Goal: Task Accomplishment & Management: Manage account settings

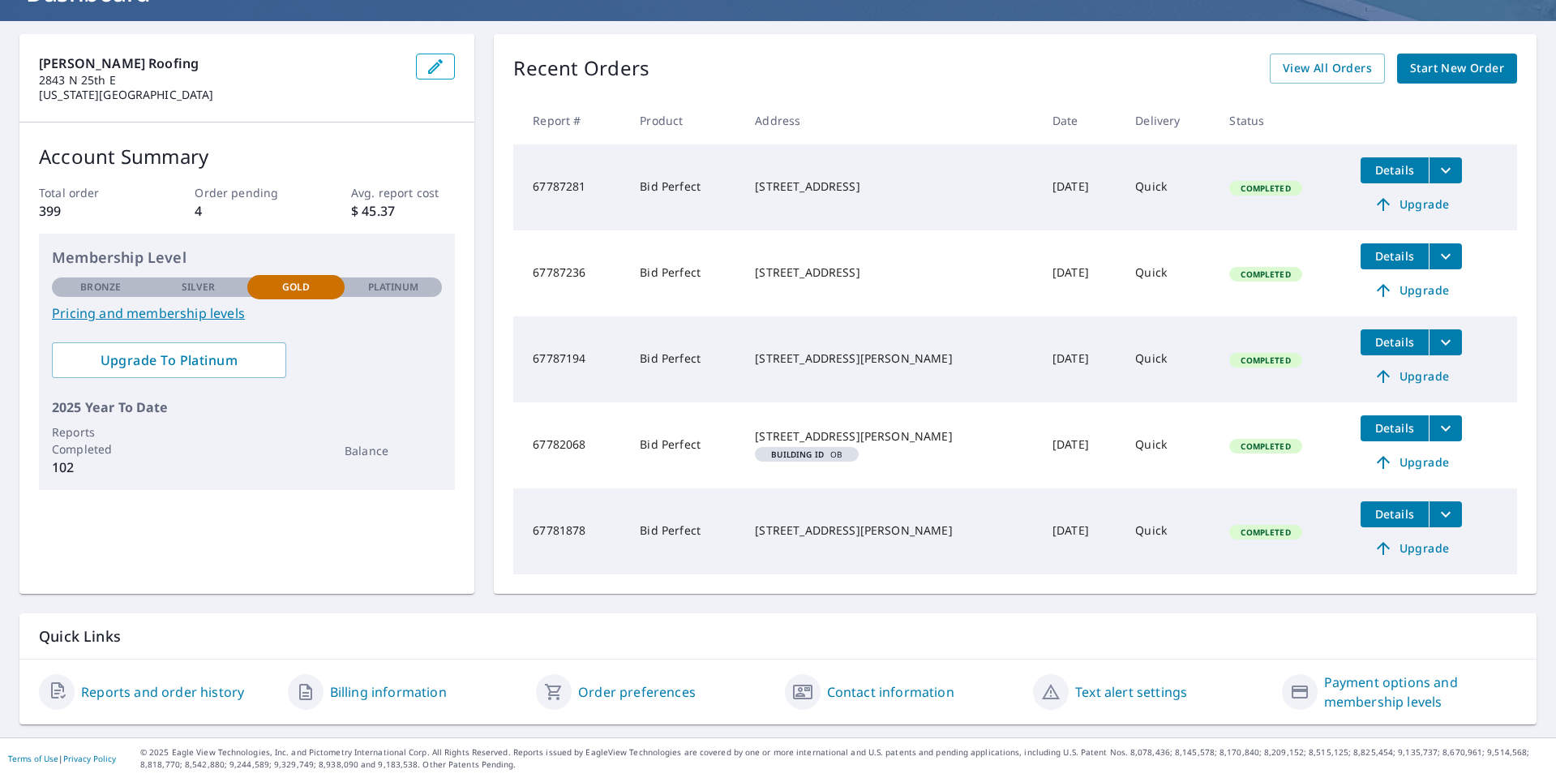
scroll to position [130, 0]
click at [196, 688] on link "Reports and order history" at bounding box center [162, 690] width 163 height 19
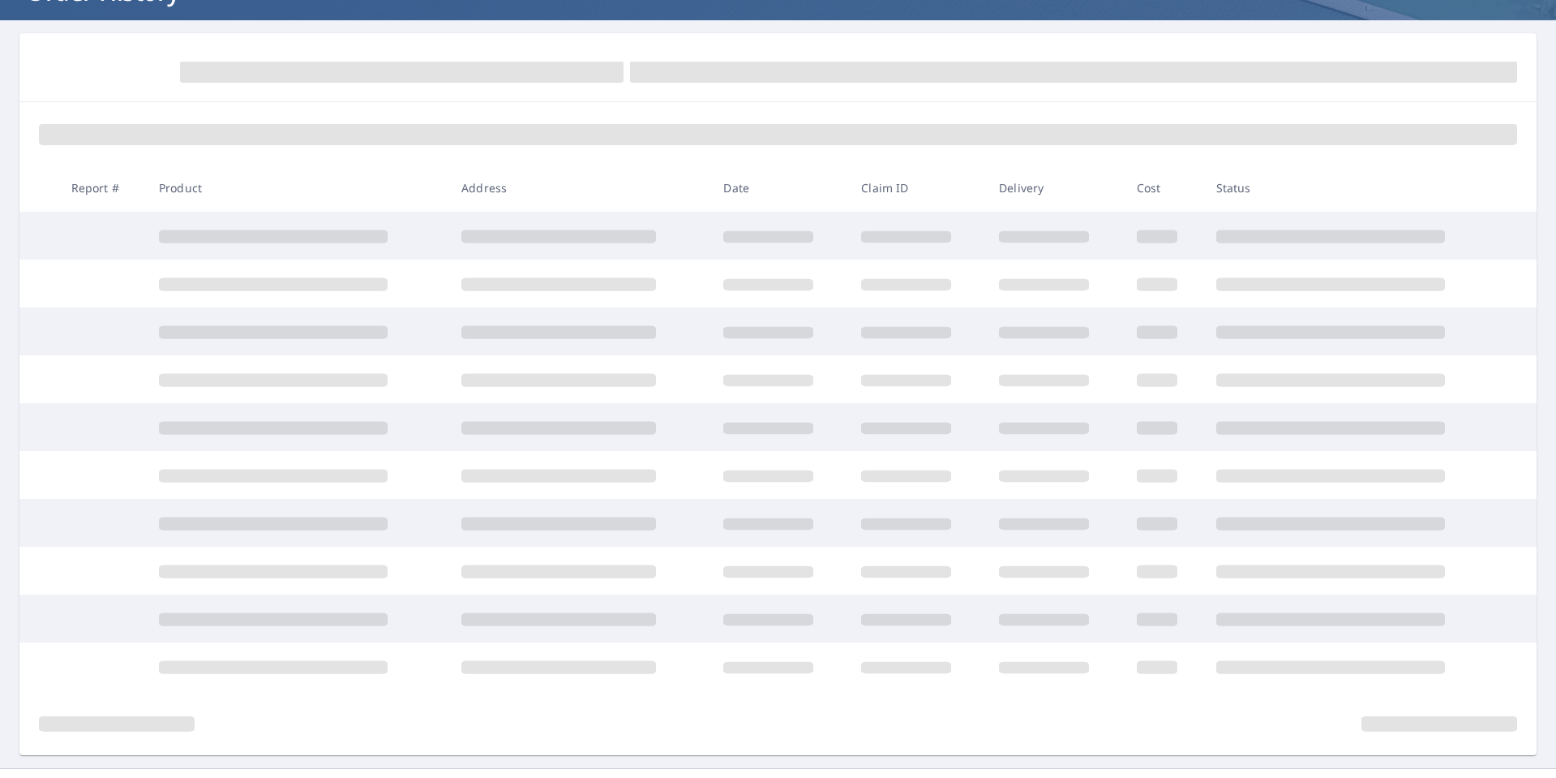
scroll to position [130, 0]
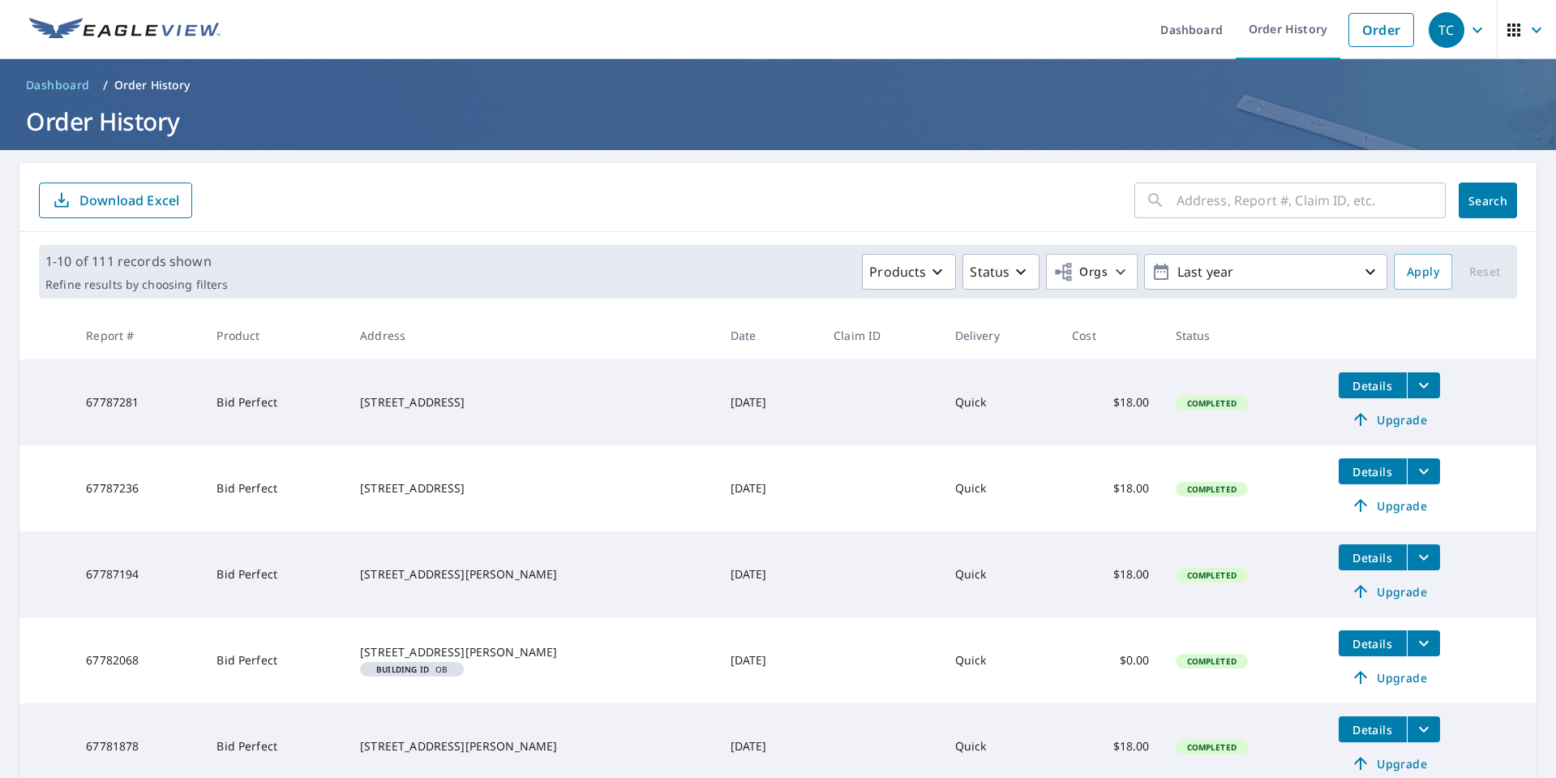
click at [1469, 33] on icon "button" at bounding box center [1477, 29] width 19 height 19
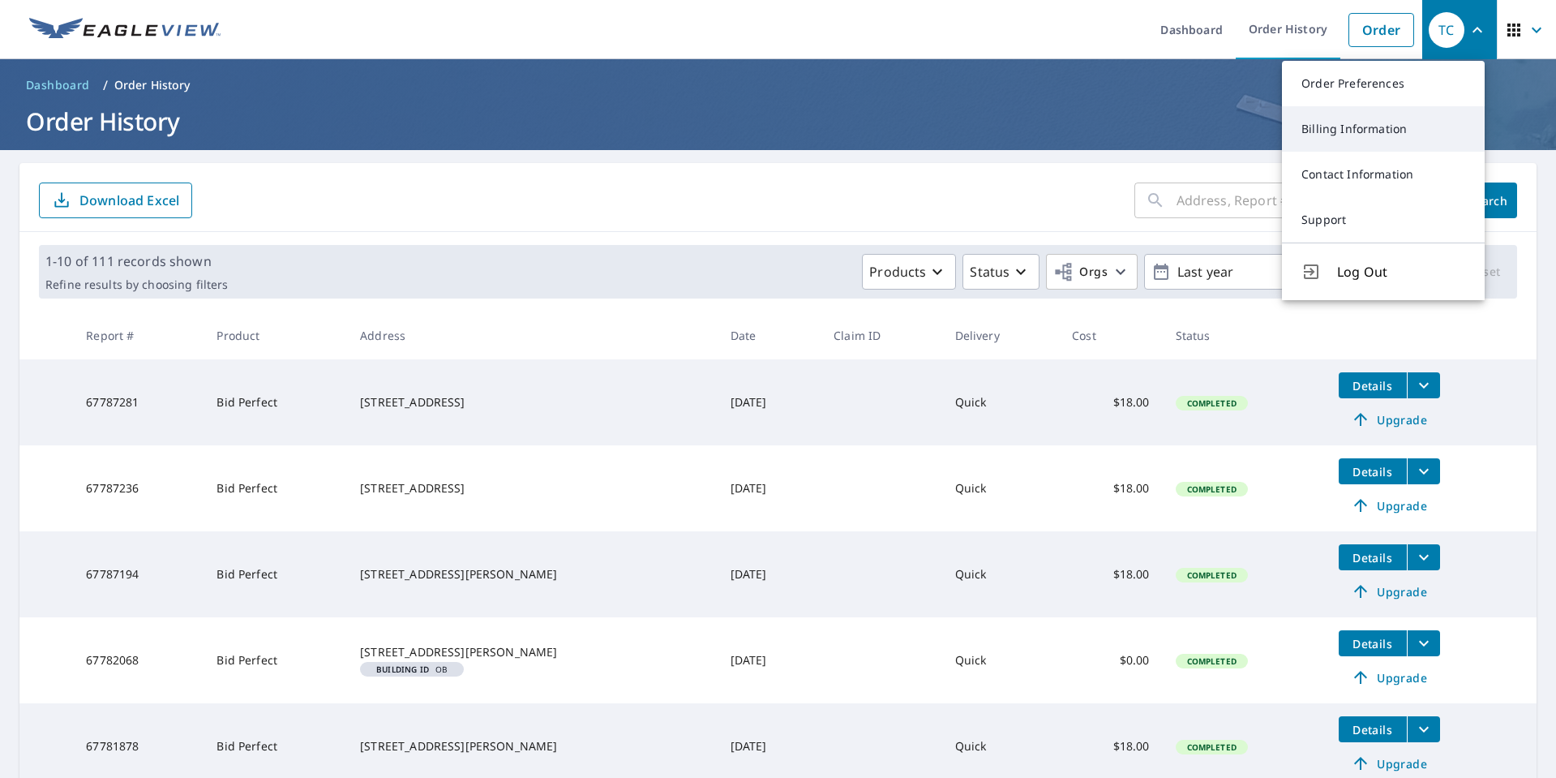
click at [1396, 130] on link "Billing Information" at bounding box center [1383, 128] width 203 height 45
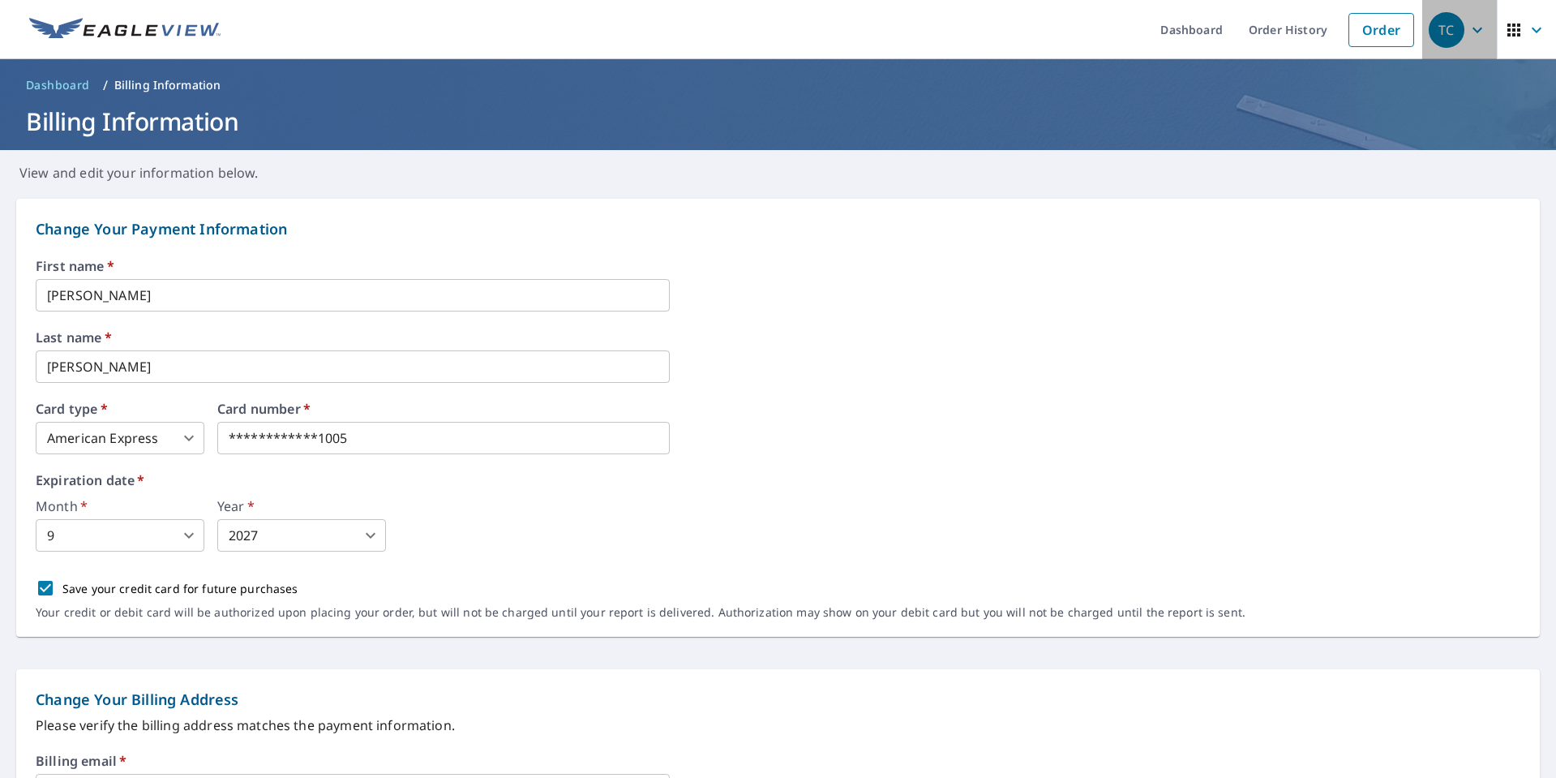
click at [1469, 22] on icon "button" at bounding box center [1477, 29] width 19 height 19
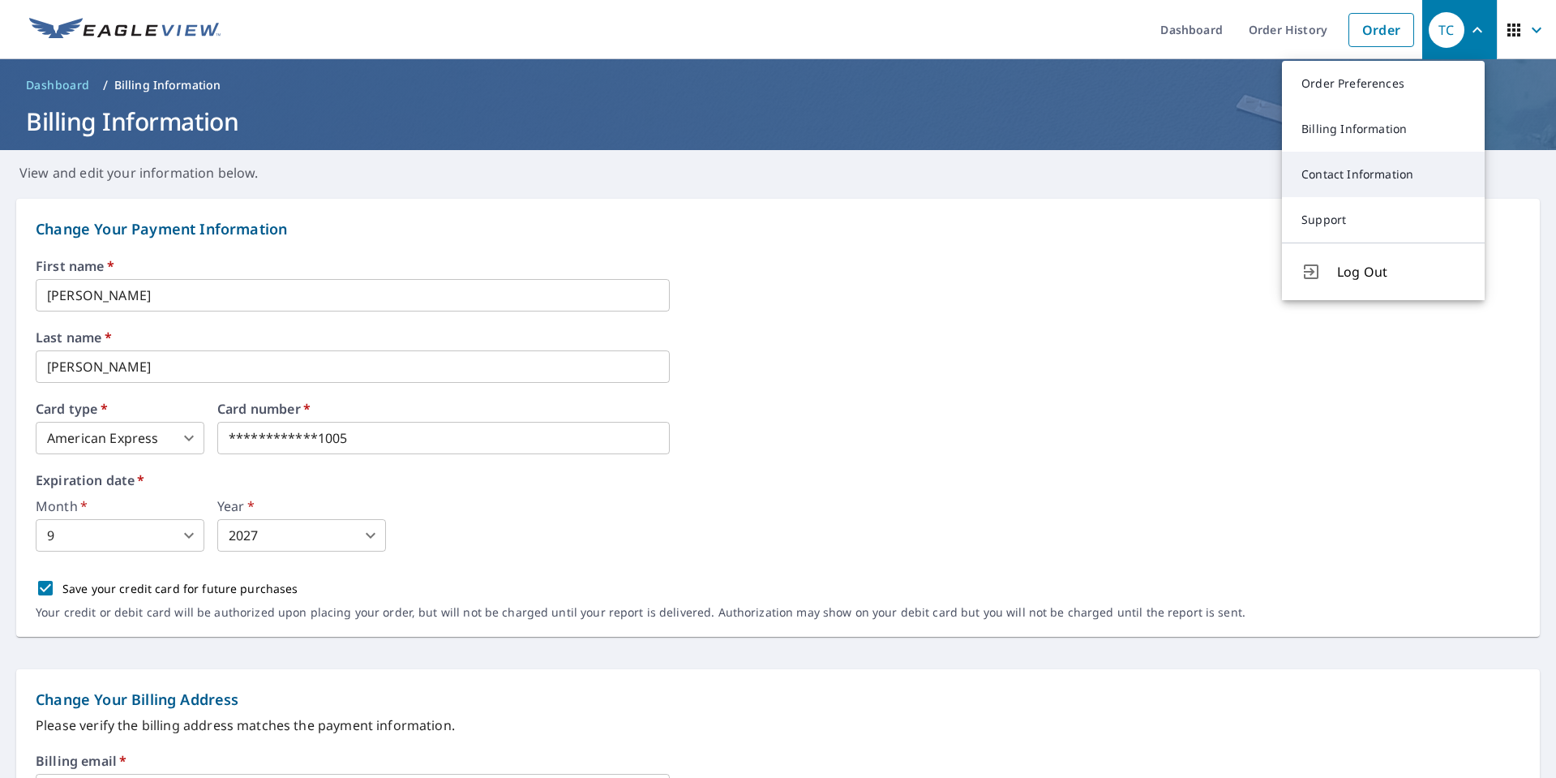
click at [1368, 171] on link "Contact Information" at bounding box center [1383, 174] width 203 height 45
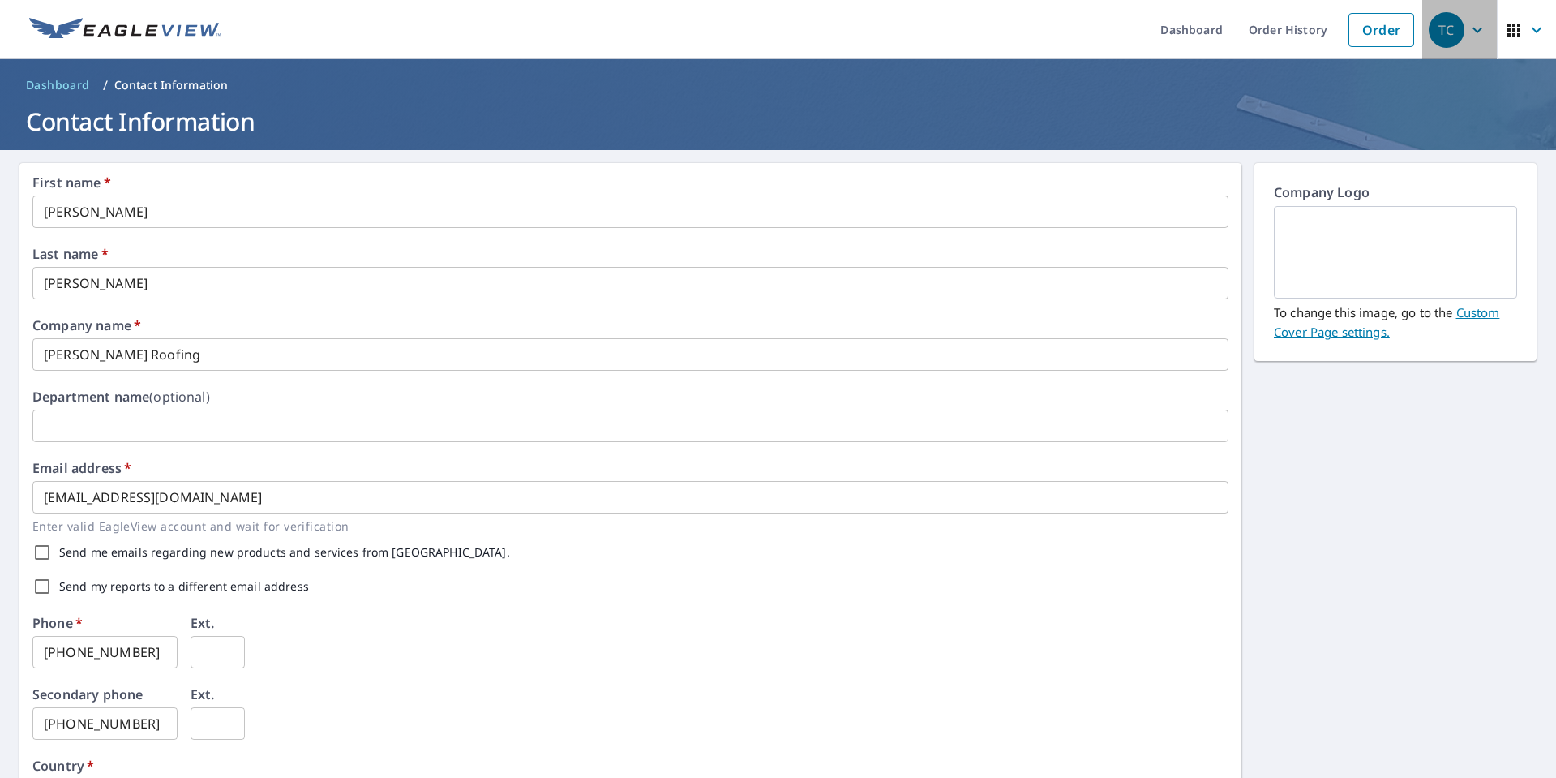
click at [1468, 24] on icon "button" at bounding box center [1477, 29] width 19 height 19
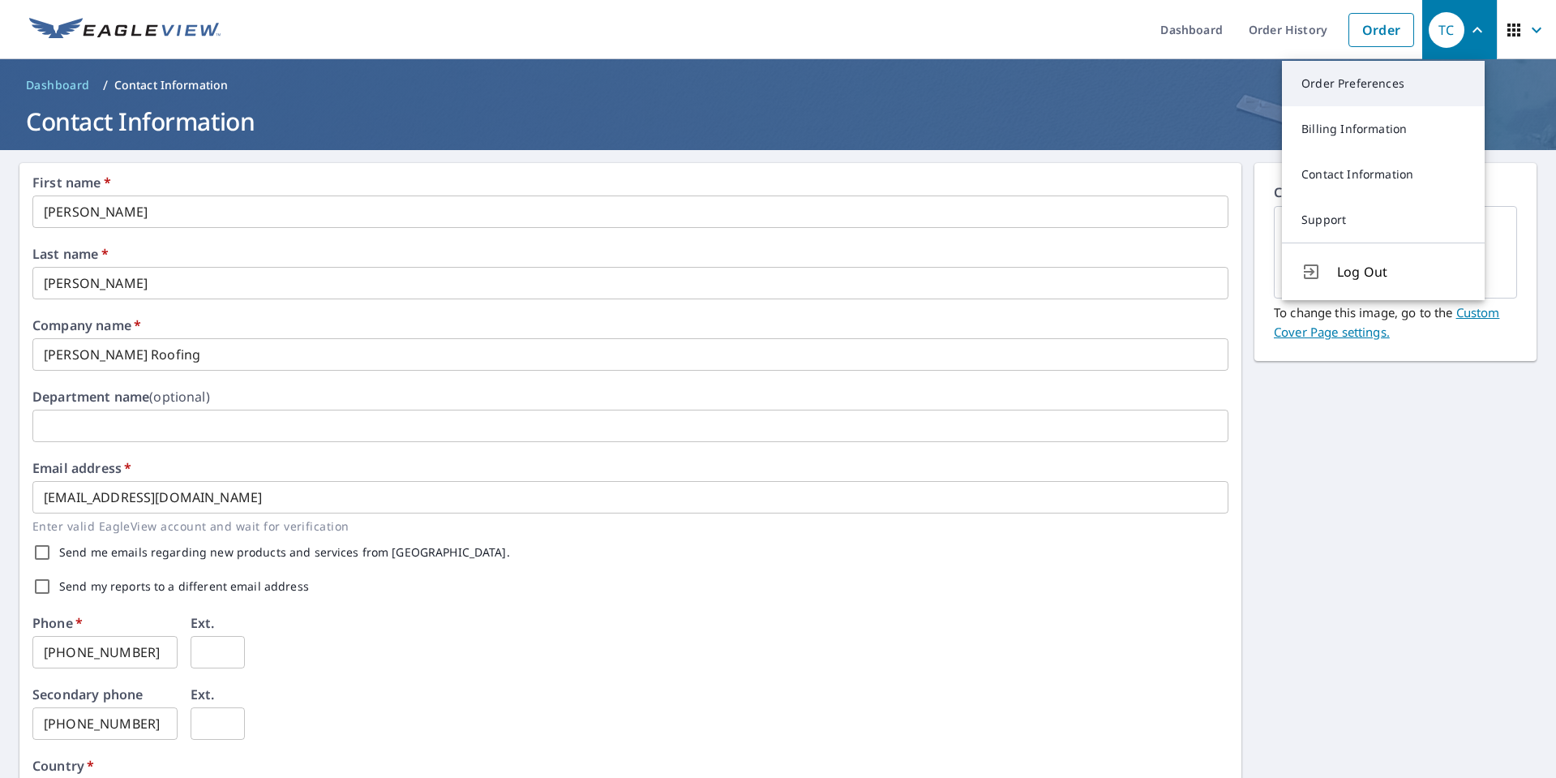
click at [1367, 75] on link "Order Preferences" at bounding box center [1383, 83] width 203 height 45
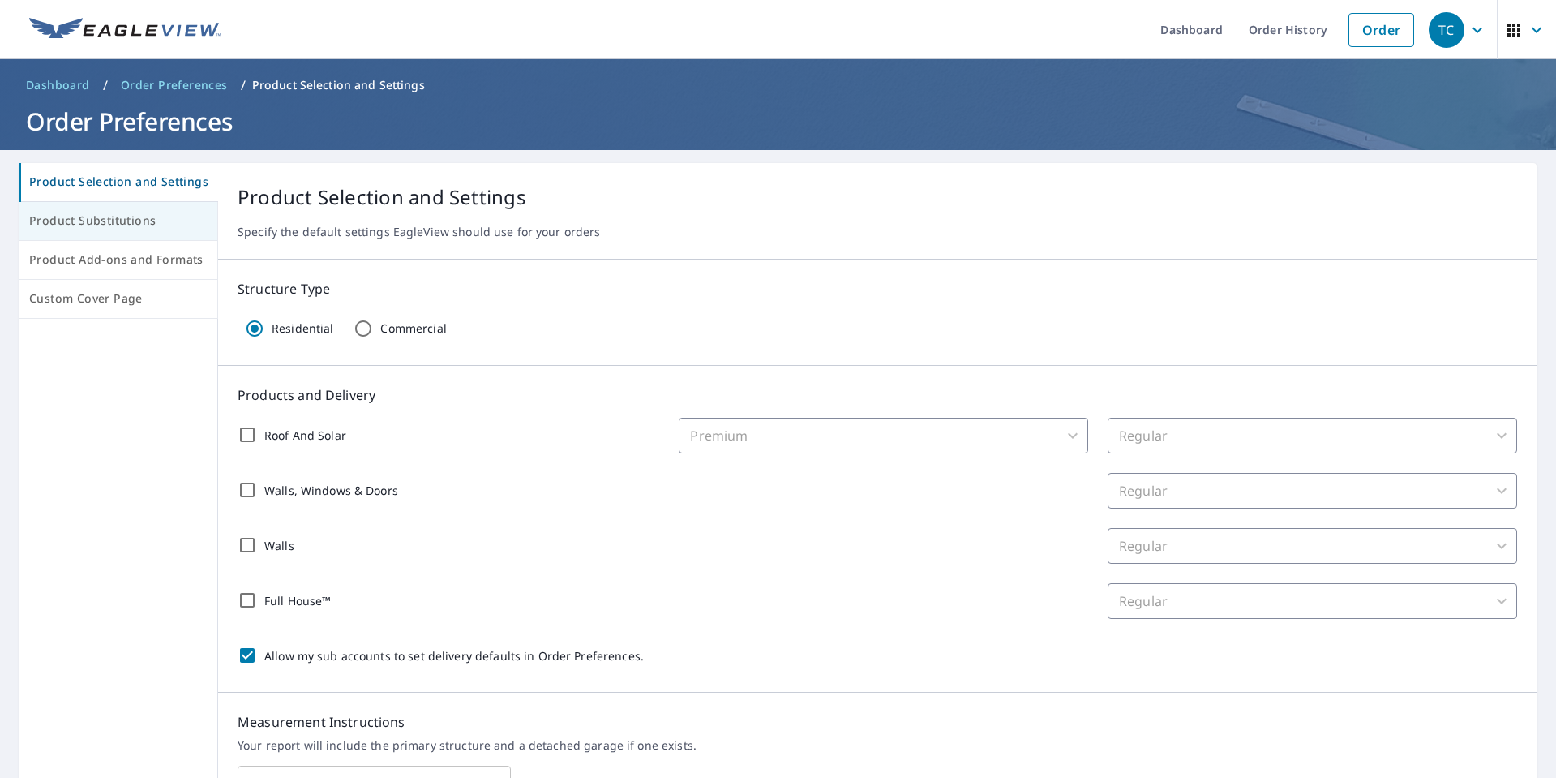
click at [71, 221] on span "Product Substitutions" at bounding box center [118, 221] width 178 height 20
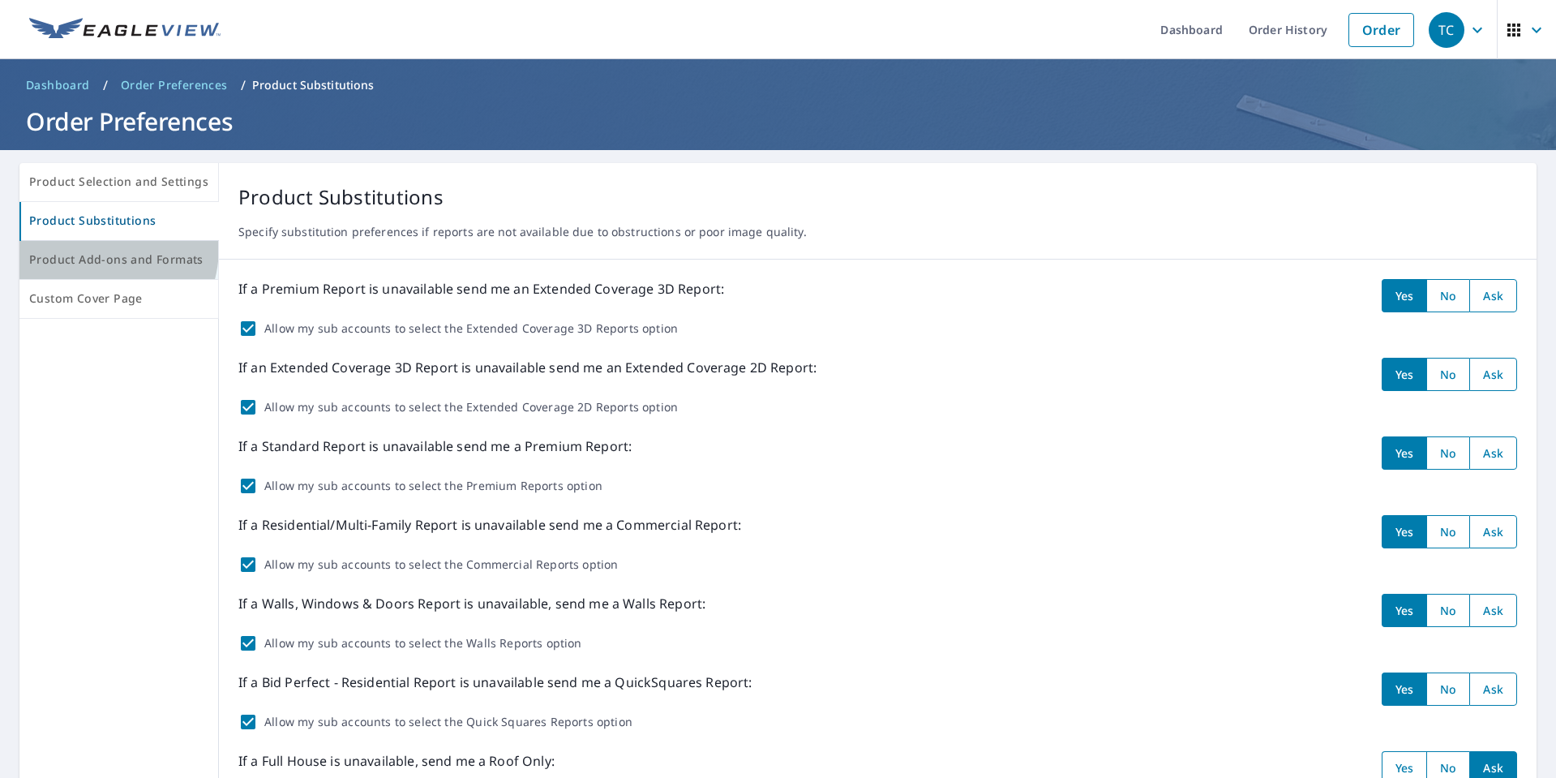
click at [90, 247] on button "Product Add-ons and Formats" at bounding box center [118, 260] width 199 height 39
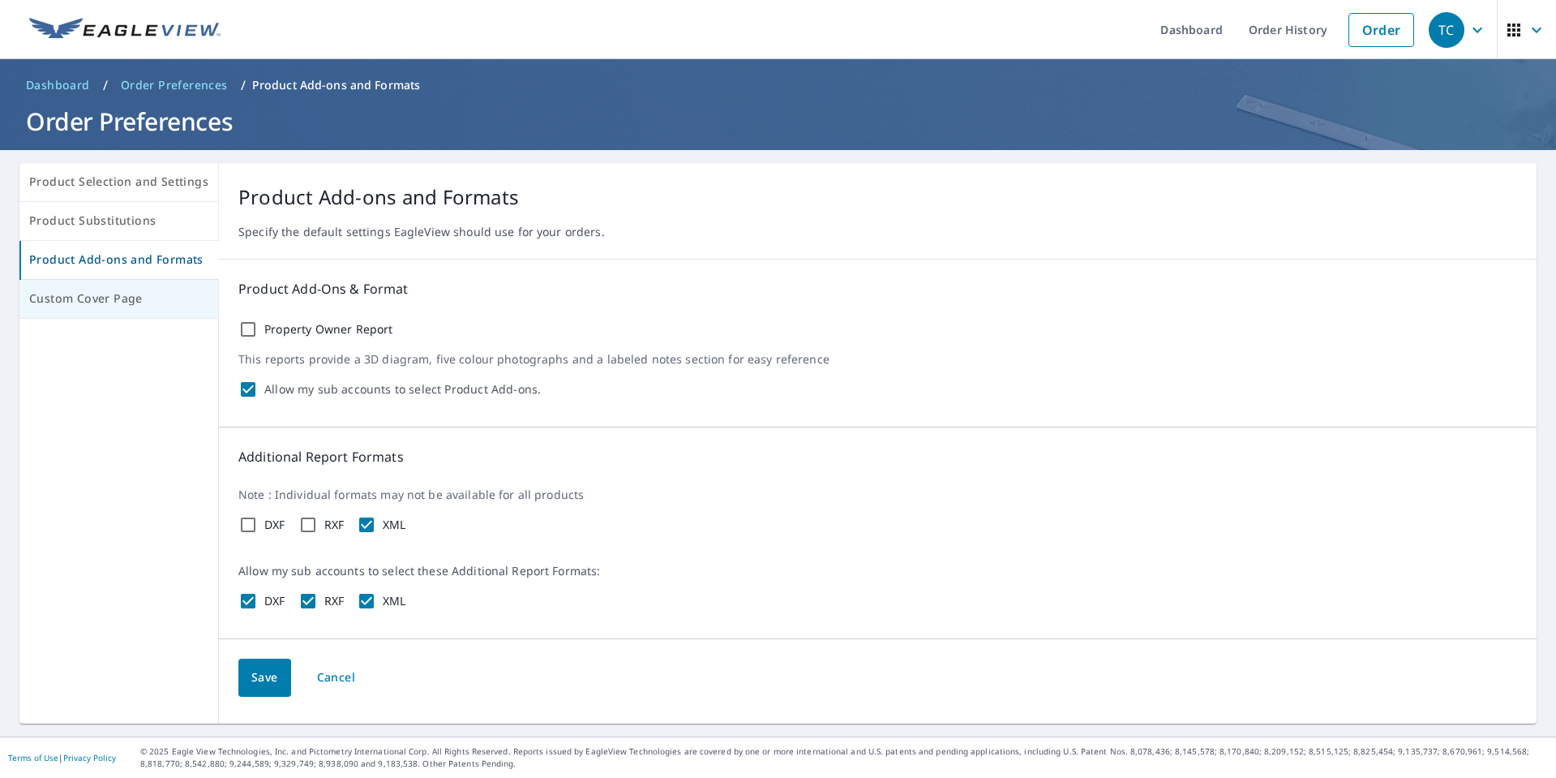
click at [111, 295] on span "Custom Cover Page" at bounding box center [118, 299] width 179 height 20
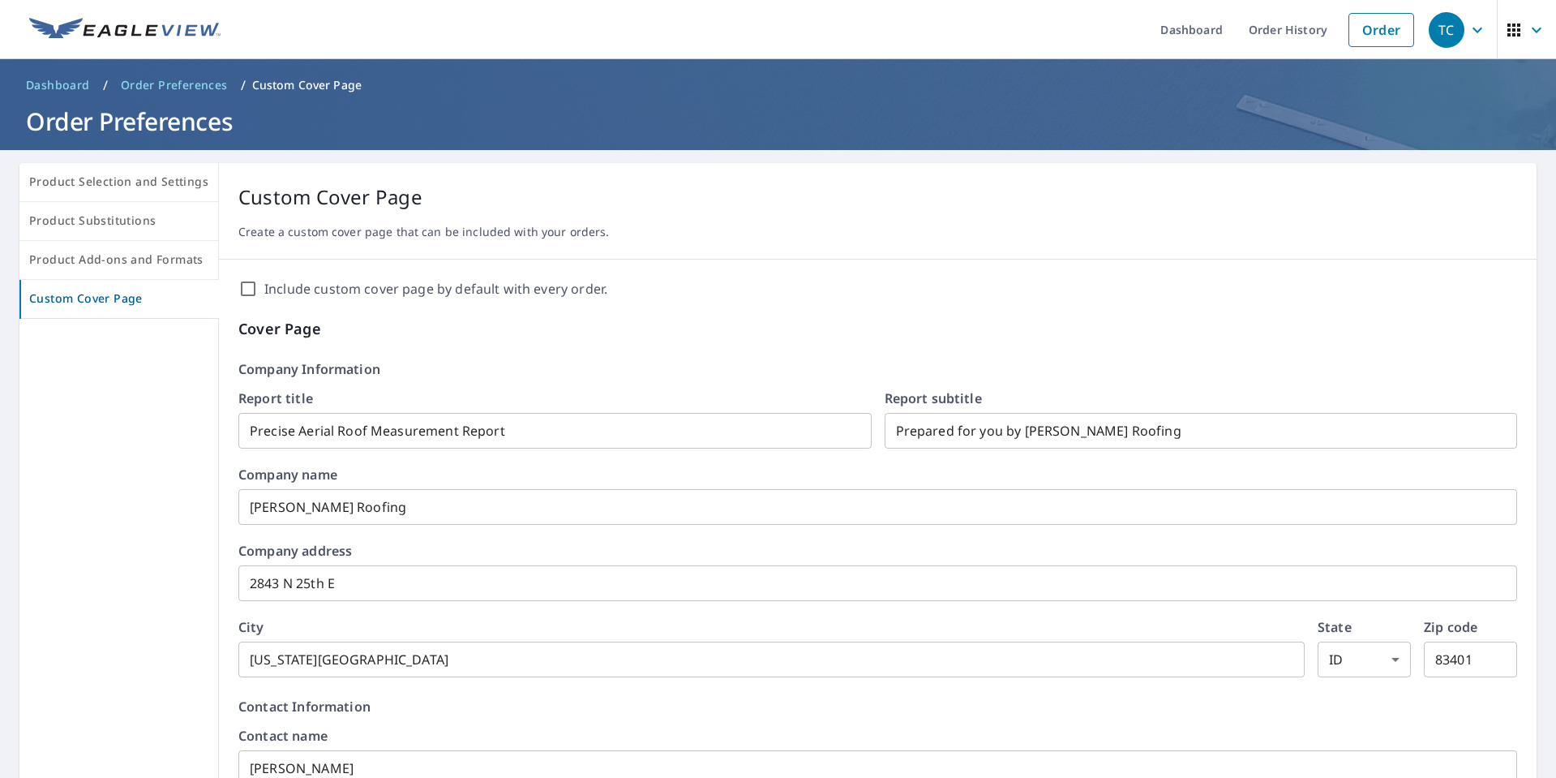
click at [62, 86] on span "Dashboard" at bounding box center [58, 85] width 64 height 16
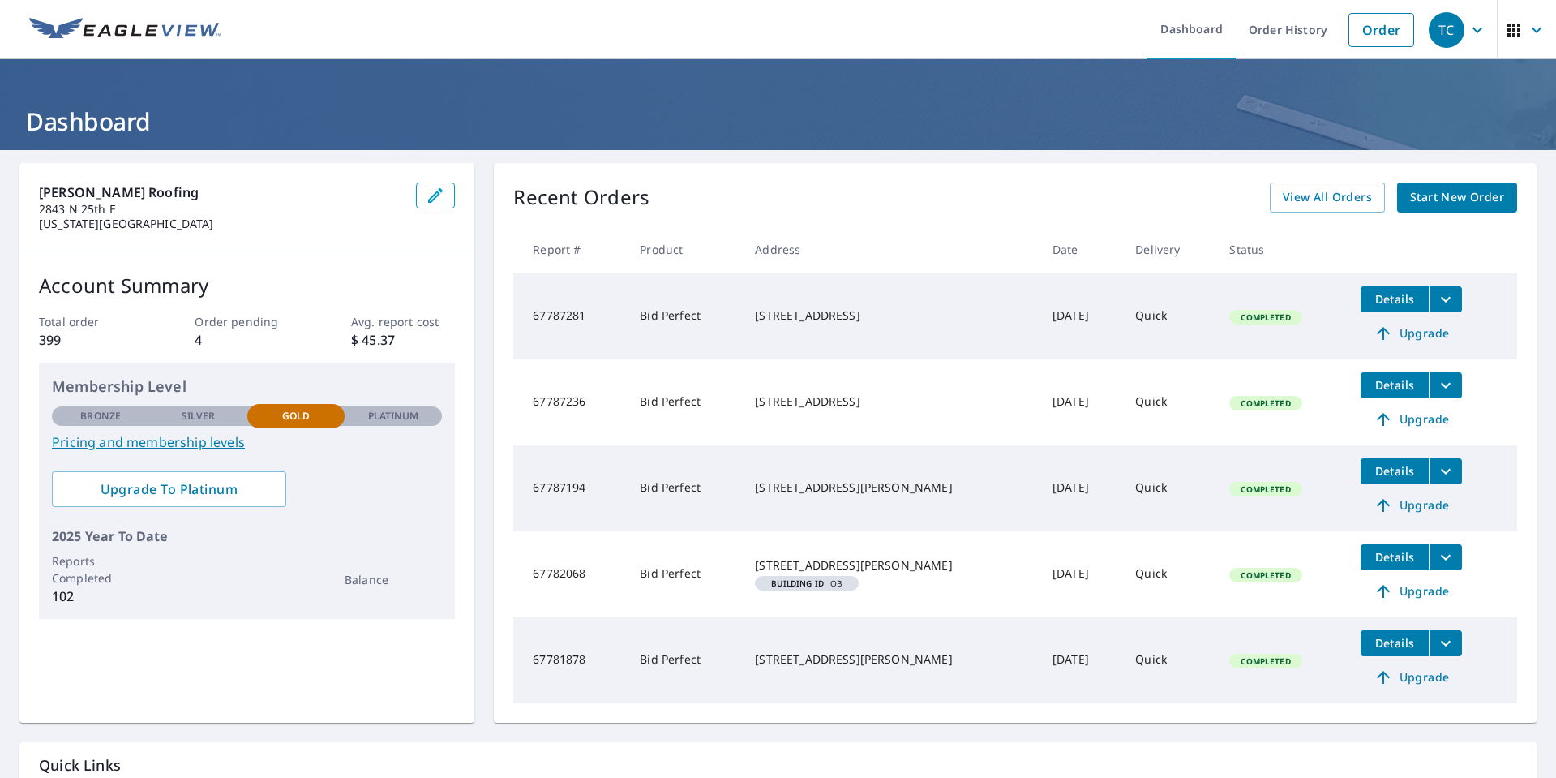
click at [1473, 29] on icon "button" at bounding box center [1478, 30] width 10 height 6
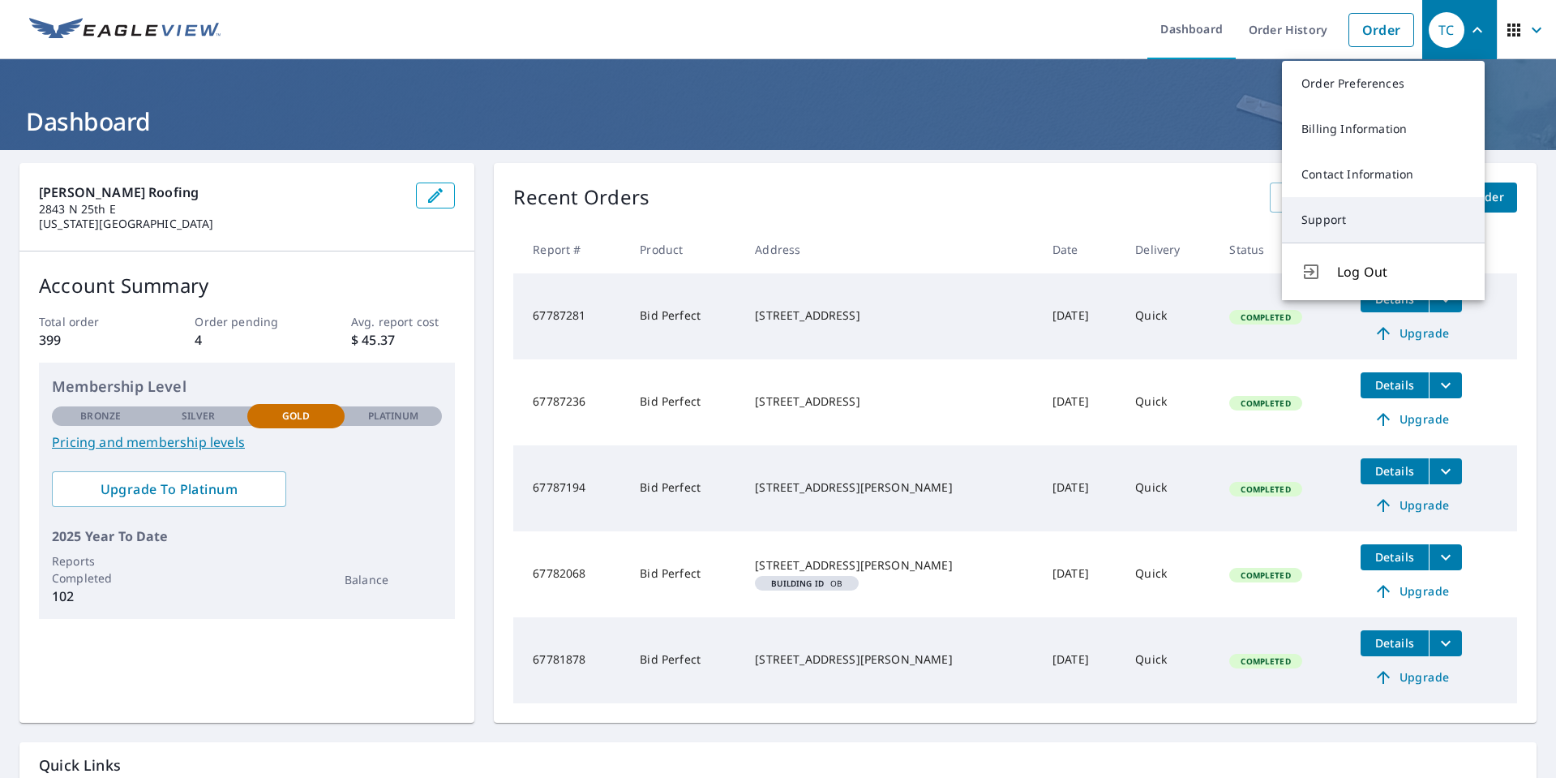
click at [1352, 212] on link "Support" at bounding box center [1383, 219] width 203 height 45
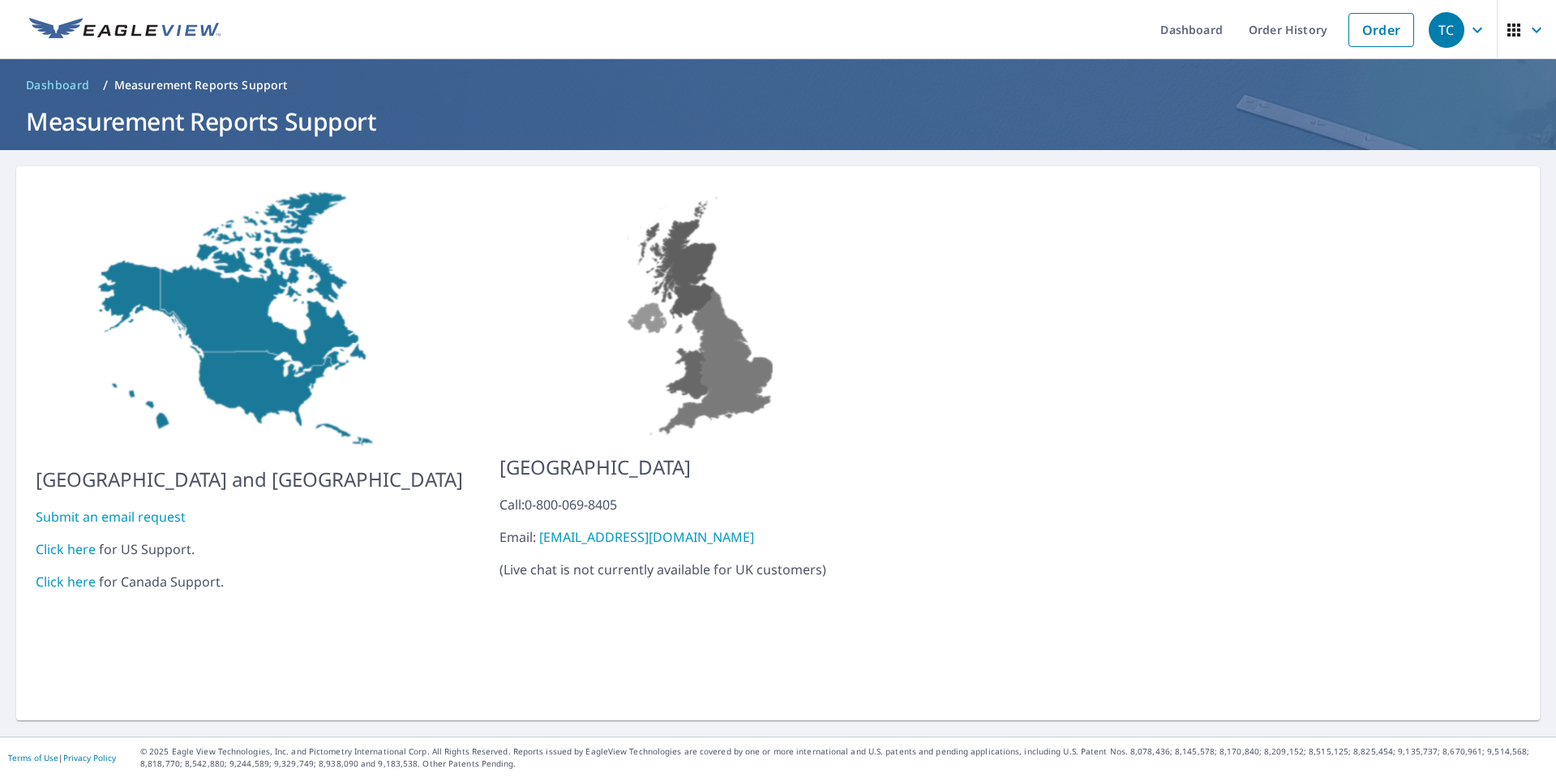
click at [66, 540] on link "Click here" at bounding box center [66, 549] width 60 height 18
